Goal: Use online tool/utility

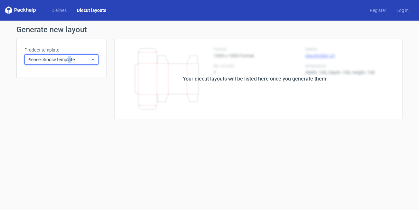
click at [71, 61] on div "Please choose template" at bounding box center [61, 59] width 74 height 10
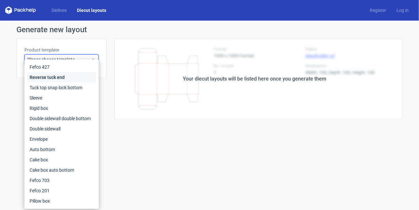
click at [68, 77] on div "Reverse tuck end" at bounding box center [61, 77] width 69 height 10
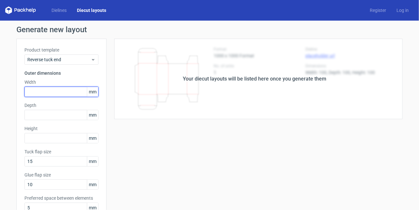
click at [67, 91] on input "text" at bounding box center [61, 91] width 74 height 10
type input "85"
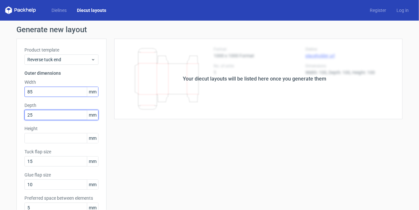
type input "25"
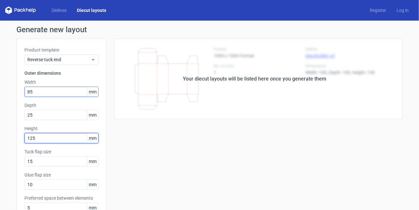
type input "125"
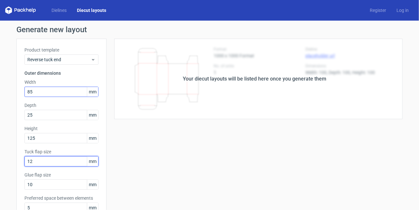
type input "12"
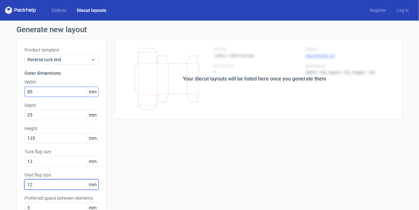
type input "12"
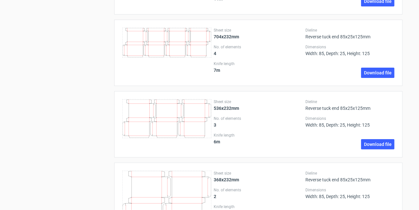
scroll to position [900, 0]
